Goal: Task Accomplishment & Management: Use online tool/utility

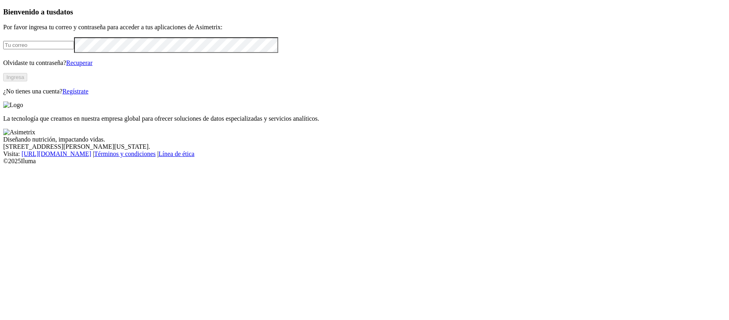
click at [74, 49] on input "email" at bounding box center [38, 45] width 71 height 8
type input "[EMAIL_ADDRESS][DOMAIN_NAME]"
click input "submit" at bounding box center [0, 0] width 0 height 0
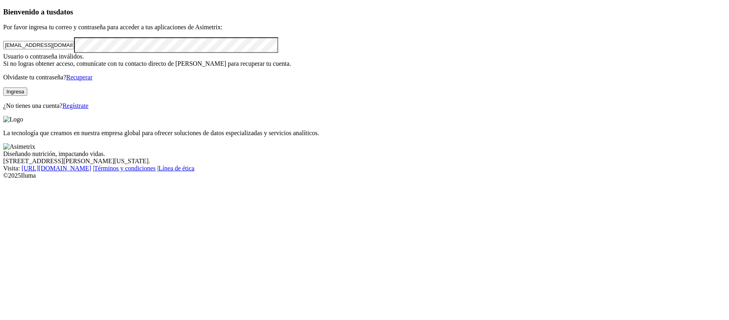
click at [162, 109] on div "Bienvenido a tus datos Por favor ingresa tu correo y contraseña para acceder a …" at bounding box center [364, 59] width 723 height 102
click at [27, 96] on button "Ingresa" at bounding box center [15, 91] width 24 height 8
click at [3, 109] on div "Bienvenido a tus datos Por favor ingresa tu correo y contraseña para acceder a …" at bounding box center [364, 59] width 723 height 102
click input "submit" at bounding box center [0, 0] width 0 height 0
